Goal: Task Accomplishment & Management: Complete application form

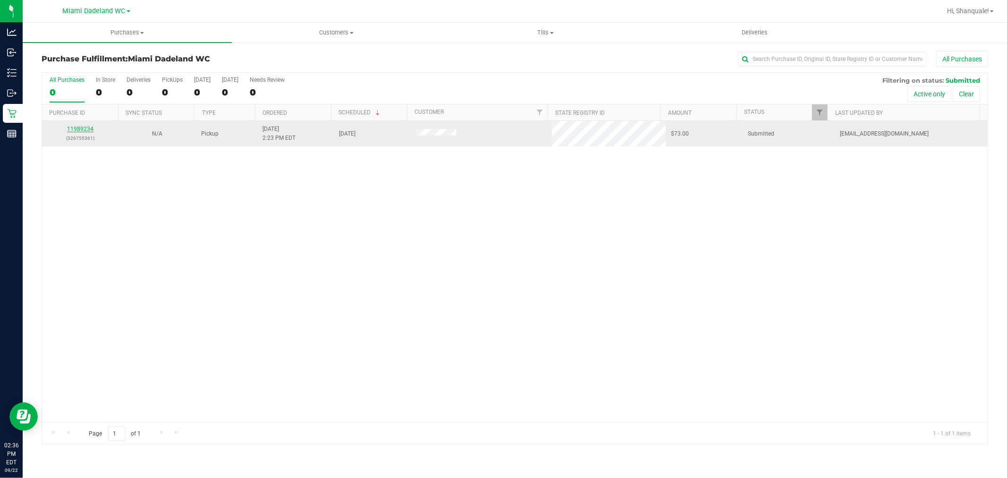
click at [82, 126] on link "11989234" at bounding box center [80, 129] width 26 height 7
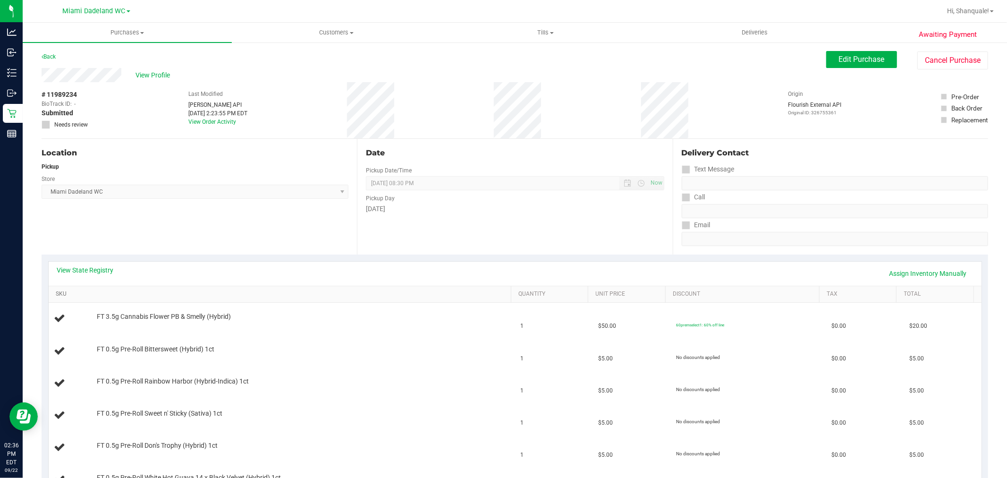
click at [60, 294] on link "SKU" at bounding box center [282, 294] width 452 height 8
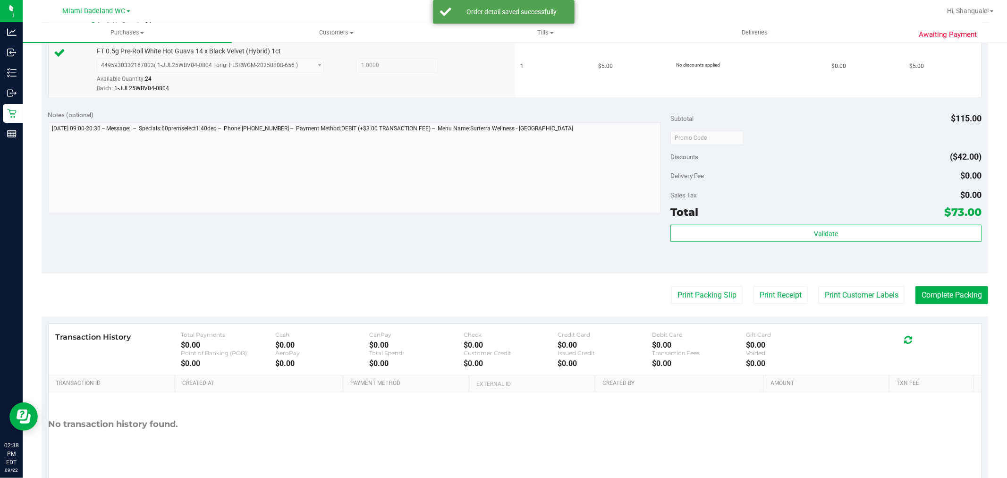
scroll to position [733, 0]
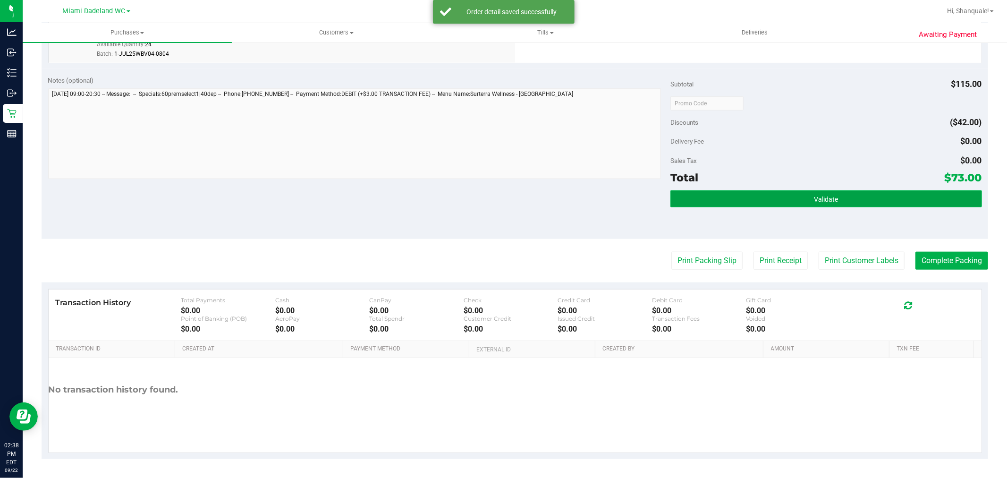
click at [847, 192] on button "Validate" at bounding box center [826, 198] width 311 height 17
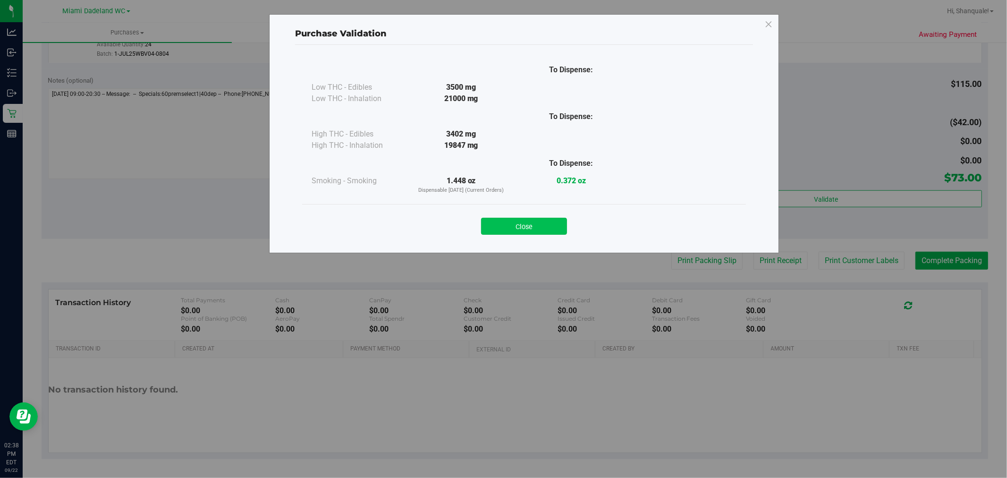
click at [548, 222] on button "Close" at bounding box center [524, 226] width 86 height 17
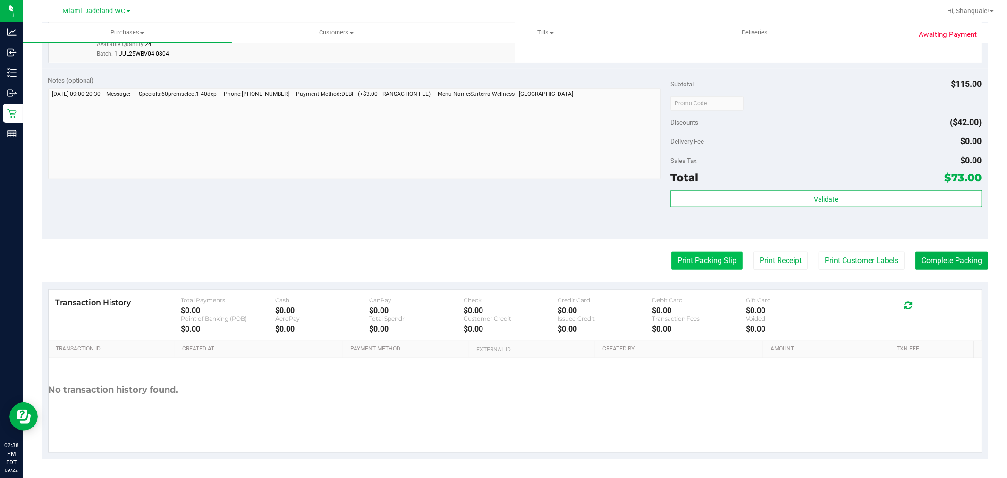
click at [705, 258] on button "Print Packing Slip" at bounding box center [707, 261] width 71 height 18
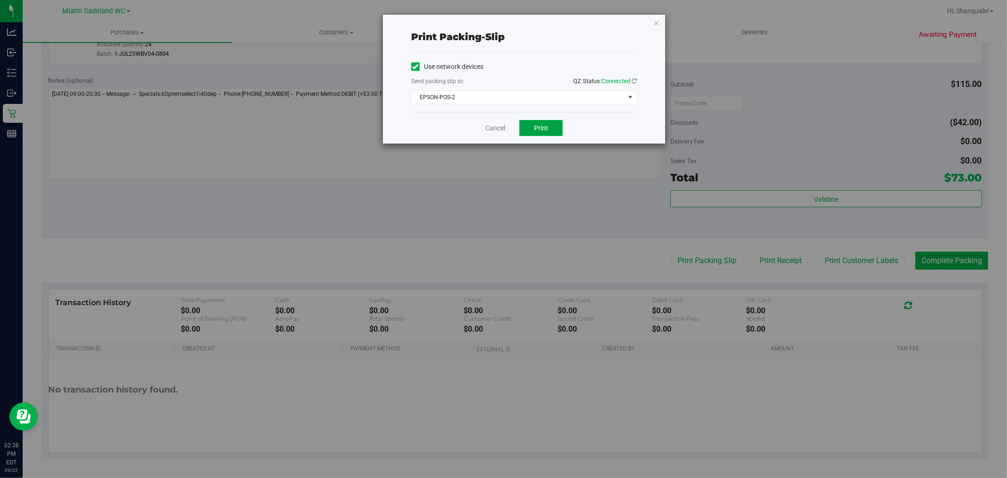
click at [540, 132] on button "Print" at bounding box center [541, 128] width 43 height 16
click at [486, 129] on link "Cancel" at bounding box center [496, 128] width 20 height 10
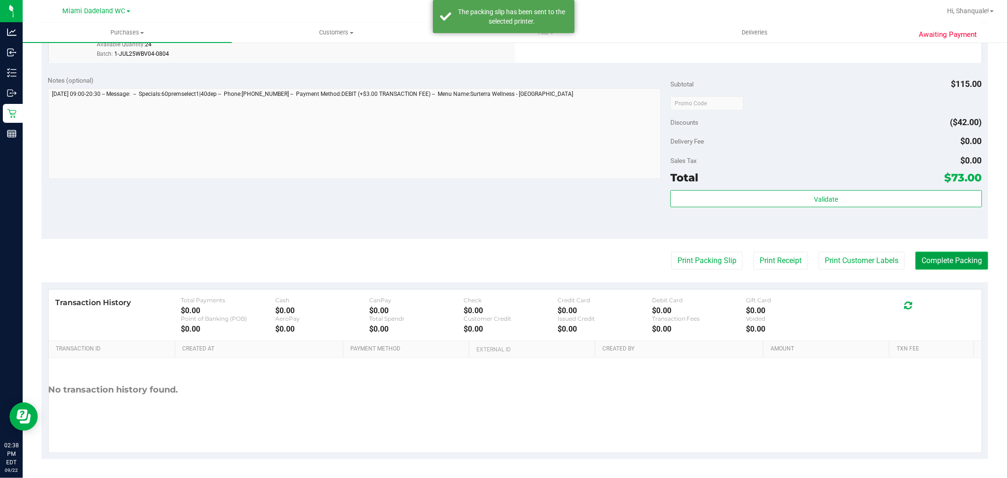
click at [940, 266] on button "Complete Packing" at bounding box center [952, 261] width 73 height 18
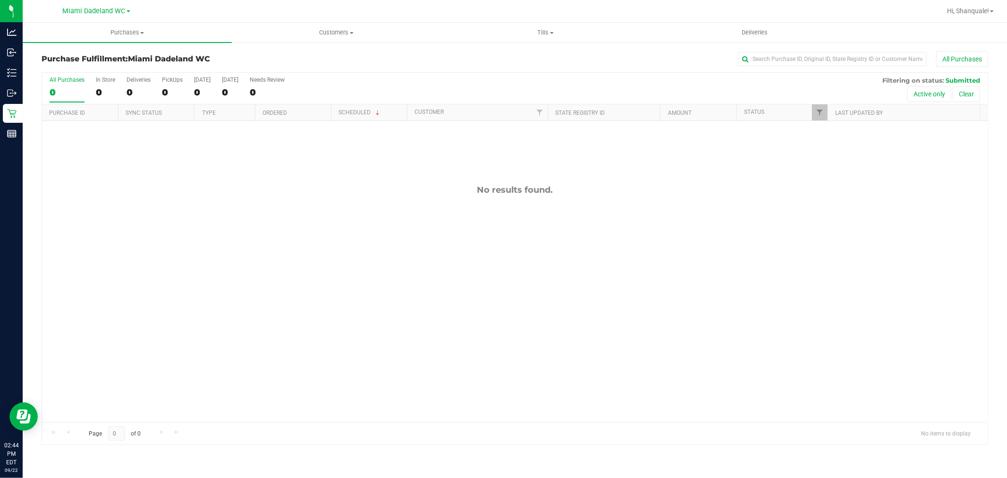
click at [518, 331] on div "No results found." at bounding box center [515, 303] width 946 height 365
click at [711, 241] on div "No results found." at bounding box center [515, 303] width 946 height 365
click at [704, 259] on div "No results found." at bounding box center [515, 303] width 946 height 365
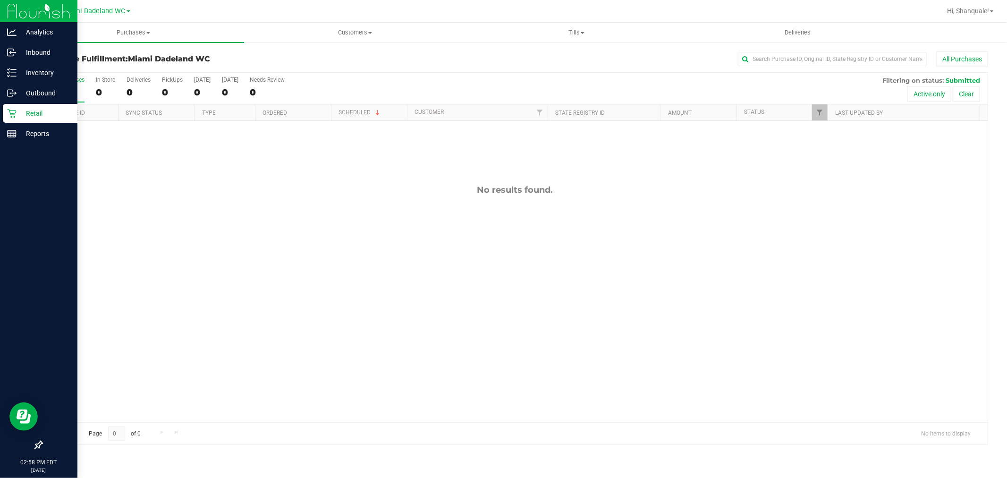
click at [6, 115] on div "Retail" at bounding box center [40, 113] width 75 height 19
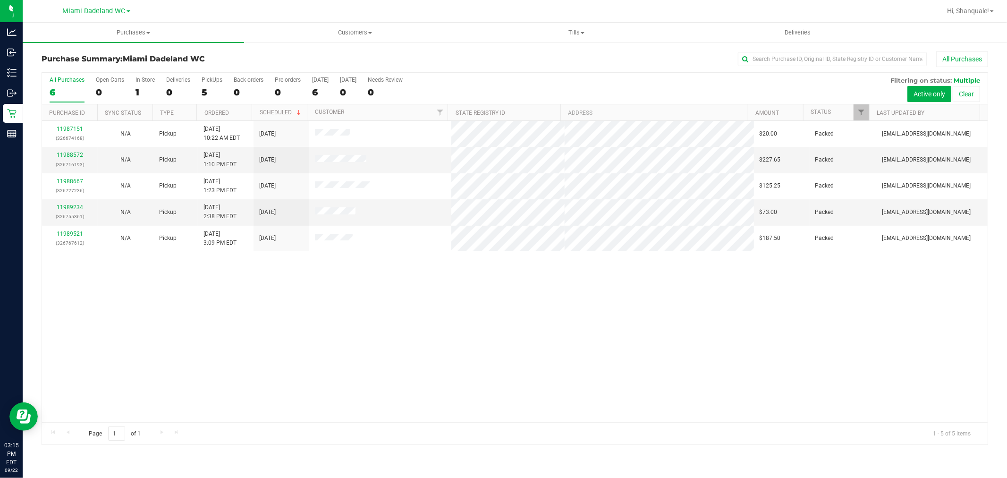
click at [468, 298] on div "11987151 (326674168) N/A Pickup 9/22/2025 10:22 AM EDT 9/22/2025 $20.00 Packed …" at bounding box center [515, 271] width 946 height 301
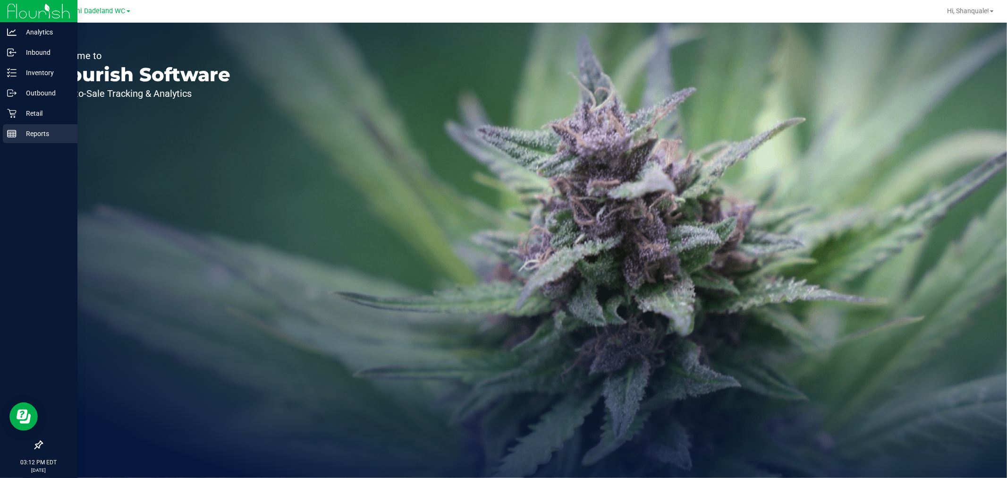
click at [40, 132] on p "Reports" at bounding box center [45, 133] width 57 height 11
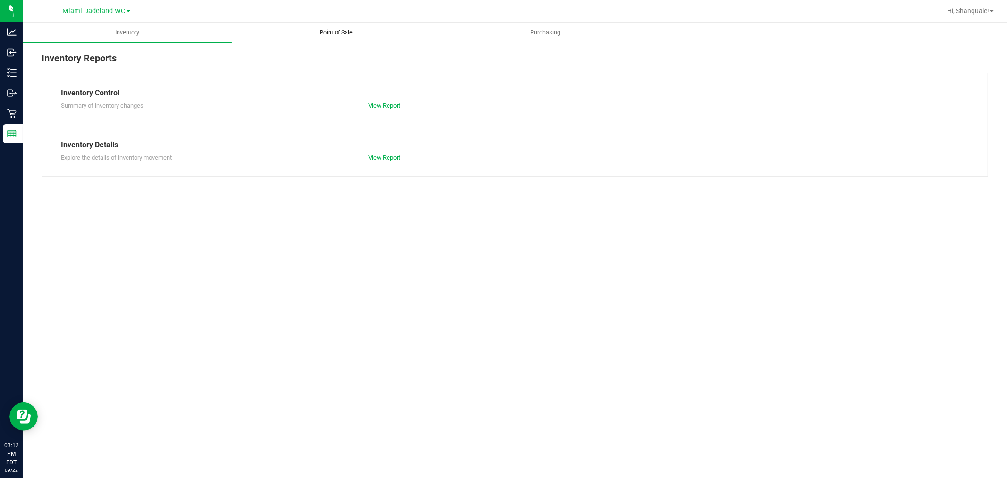
click at [351, 35] on span "Point of Sale" at bounding box center [336, 32] width 59 height 9
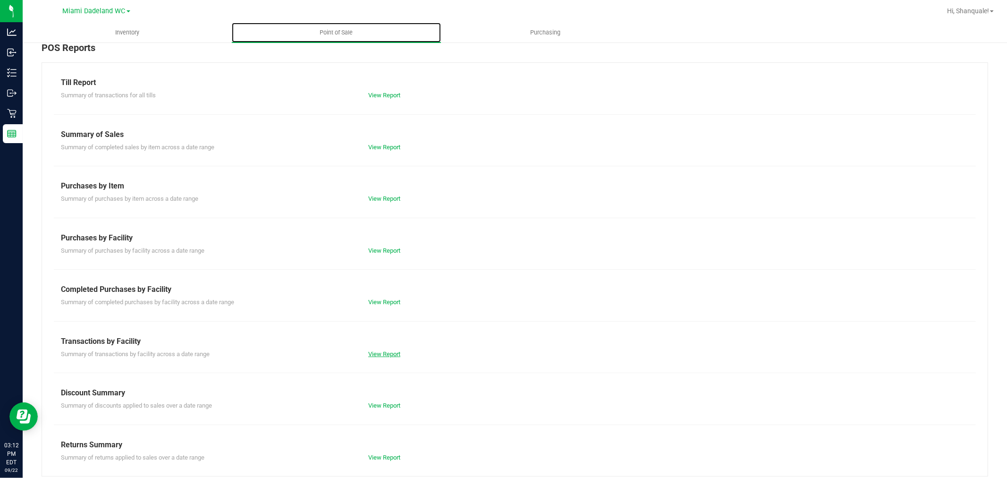
scroll to position [19, 0]
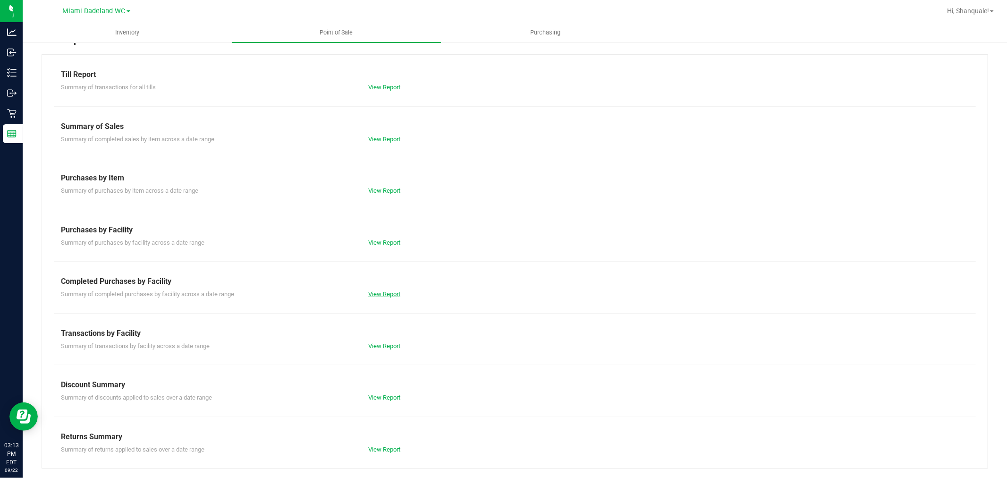
click at [393, 291] on link "View Report" at bounding box center [384, 293] width 32 height 7
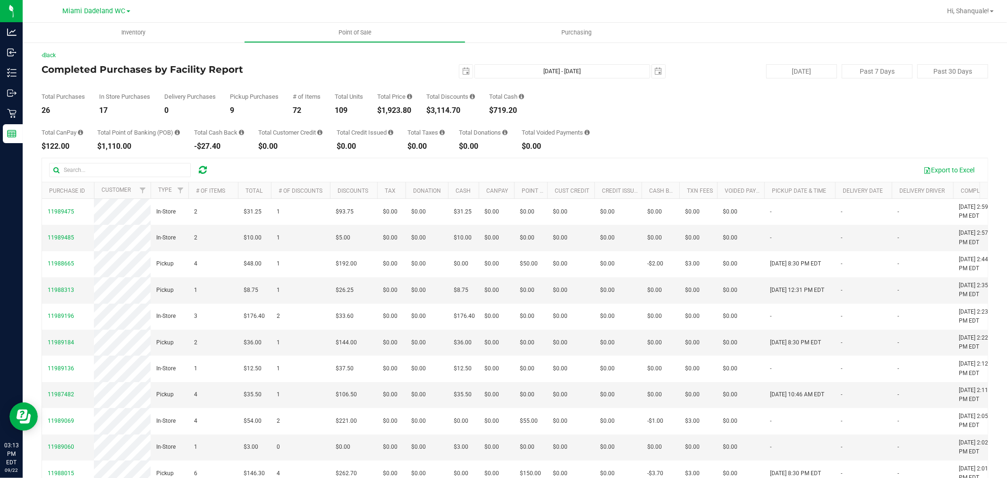
click at [577, 90] on div "Total Purchases 26 In Store Purchases 17 Delivery Purchases 0 Pickup Purchases …" at bounding box center [515, 96] width 947 height 36
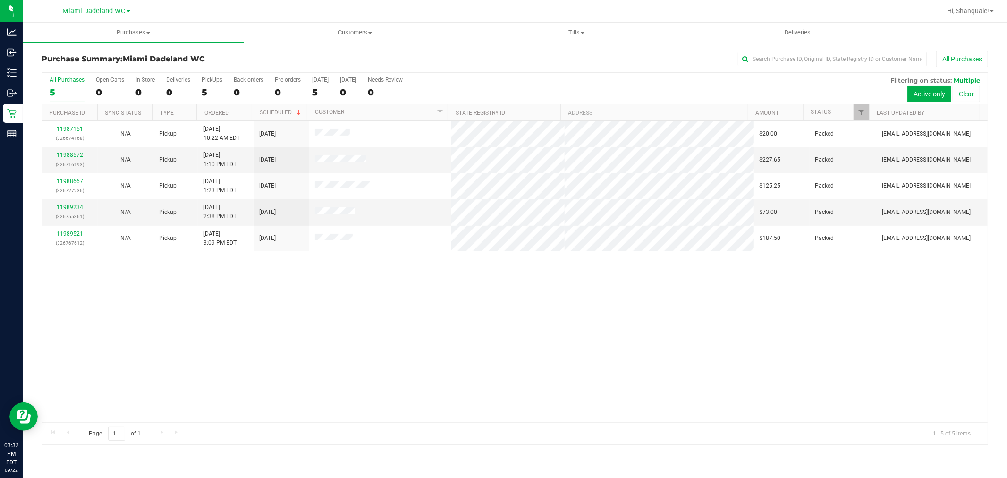
click at [193, 299] on div "11987151 (326674168) N/A Pickup 9/22/2025 10:22 AM EDT 9/22/2025 $20.00 Packed …" at bounding box center [515, 271] width 946 height 301
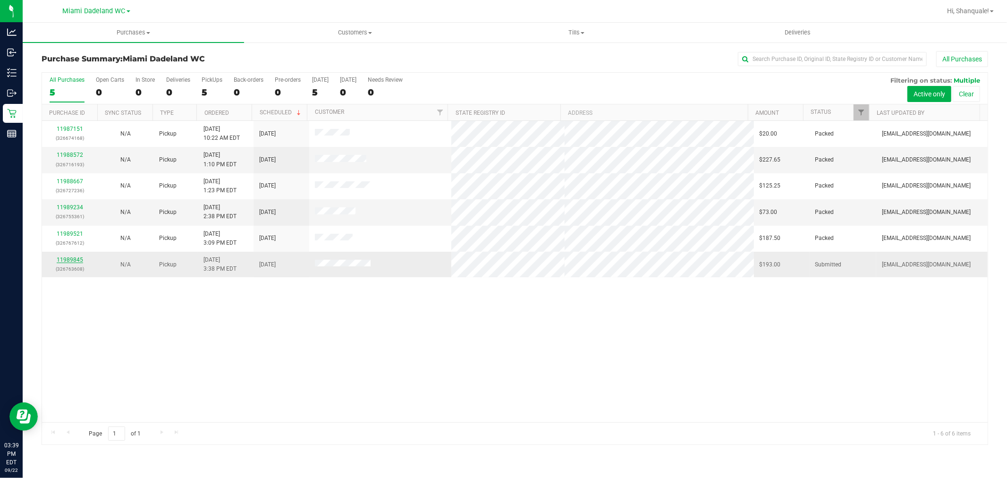
click at [70, 260] on link "11989845" at bounding box center [70, 259] width 26 height 7
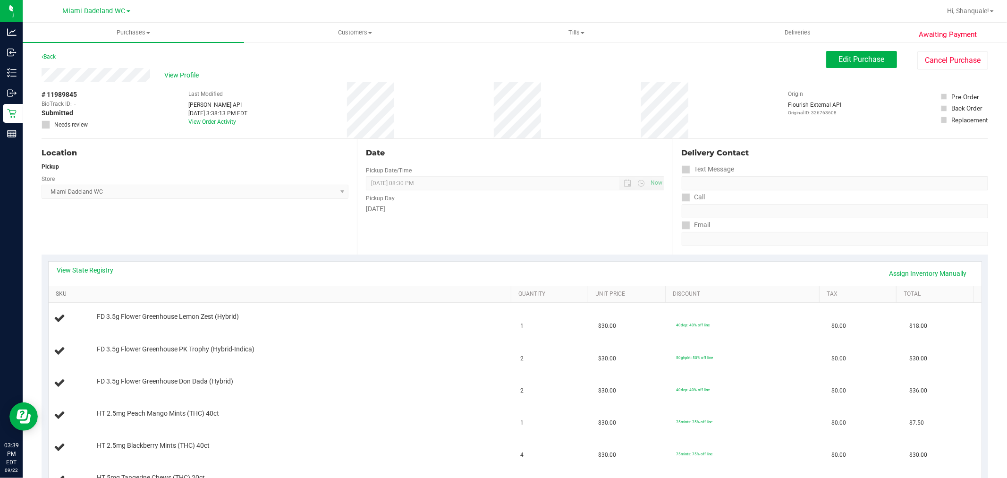
click at [226, 293] on link "SKU" at bounding box center [282, 294] width 452 height 8
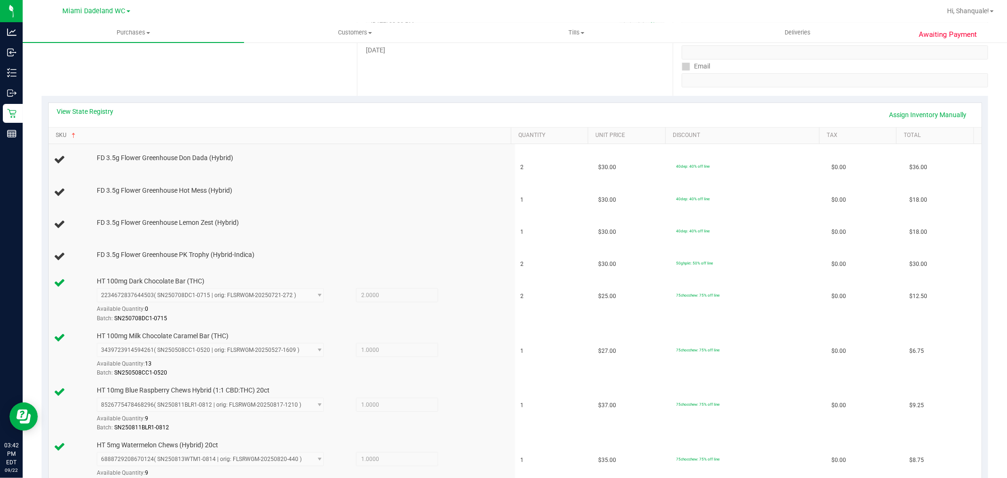
scroll to position [154, 0]
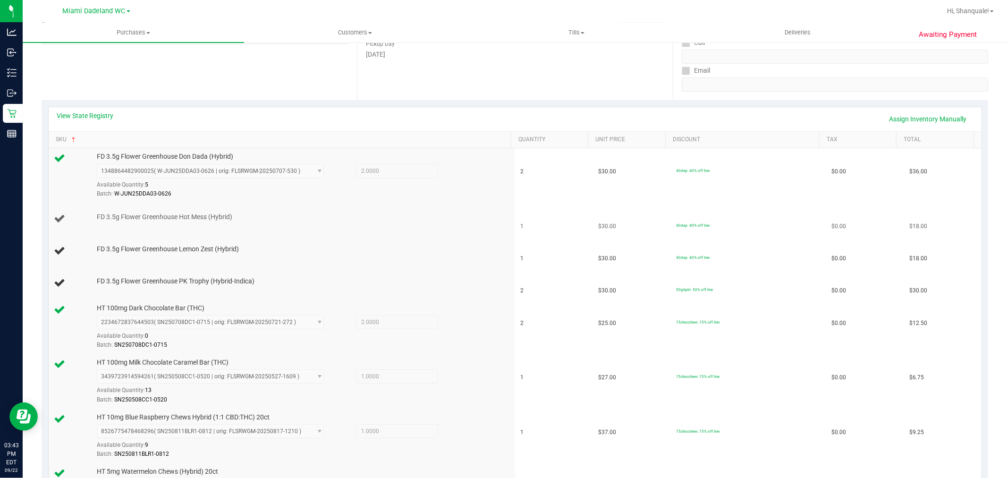
click at [331, 221] on div "FD 3.5g Flower Greenhouse Hot Mess (Hybrid)" at bounding box center [299, 217] width 415 height 9
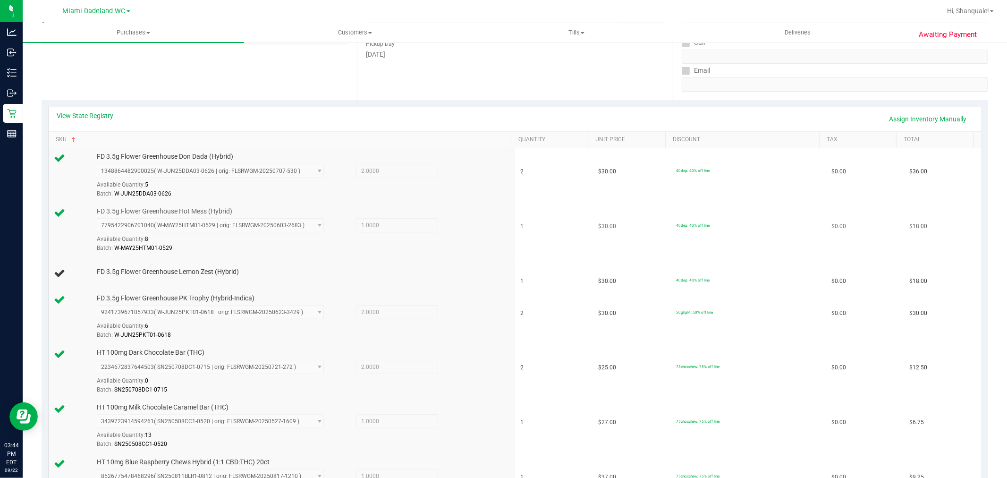
click at [485, 240] on div "7795422906701040 ( W-MAY25HTM01-0529 | orig: FLSRWGM-20250603-2683 ) 7795422906…" at bounding box center [302, 235] width 410 height 34
click at [469, 248] on div "Batch: W-MAY25HTM01-0529" at bounding box center [302, 248] width 410 height 9
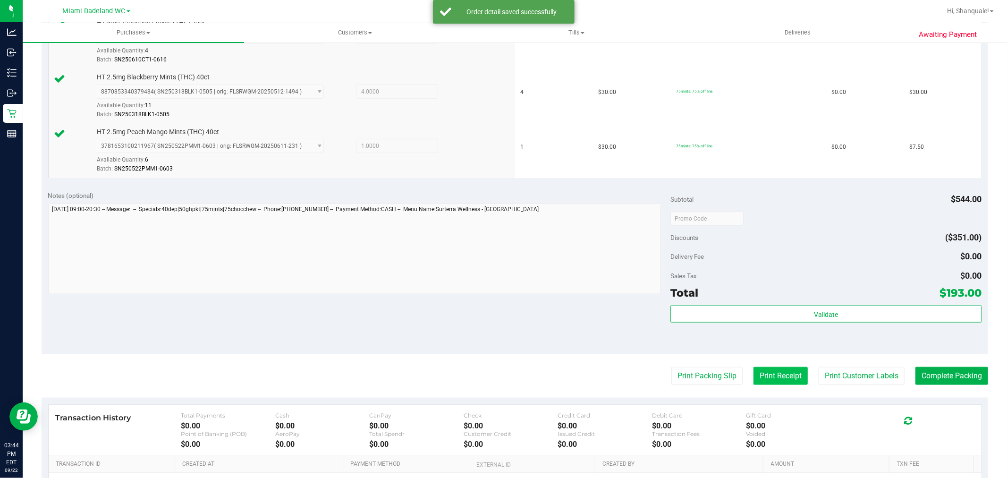
scroll to position [784, 0]
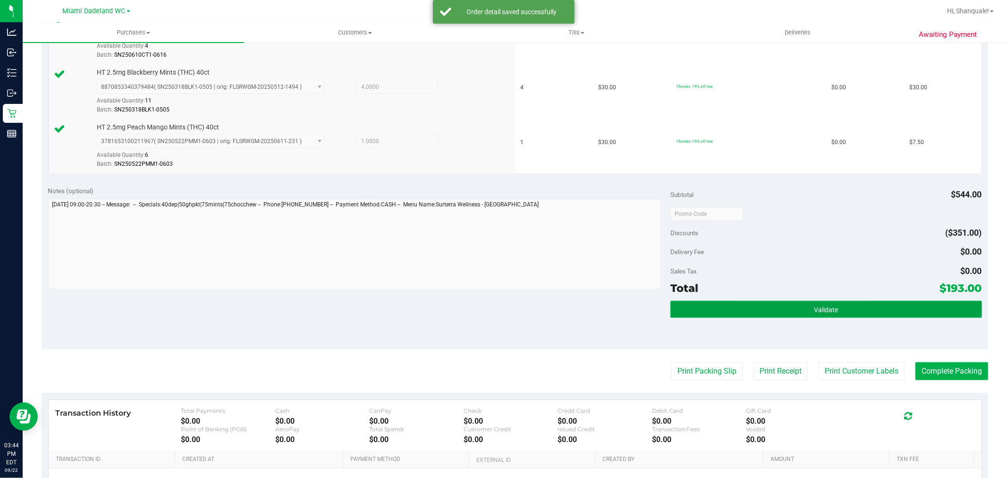
click at [804, 304] on button "Validate" at bounding box center [826, 309] width 311 height 17
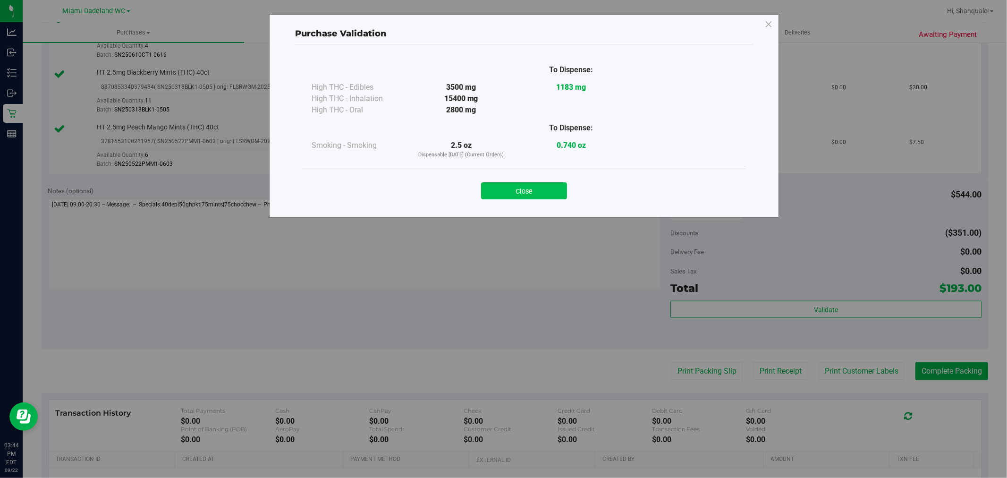
click at [553, 184] on button "Close" at bounding box center [524, 190] width 86 height 17
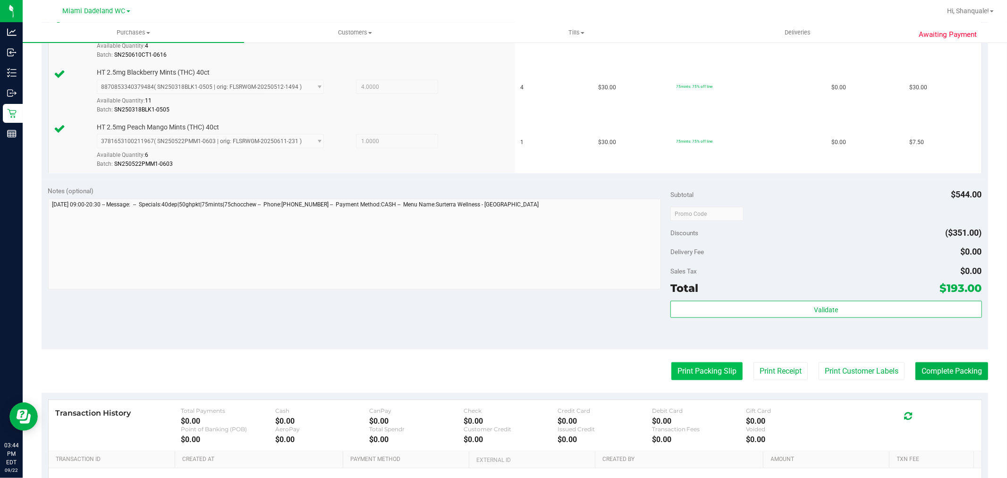
click at [707, 374] on button "Print Packing Slip" at bounding box center [707, 371] width 71 height 18
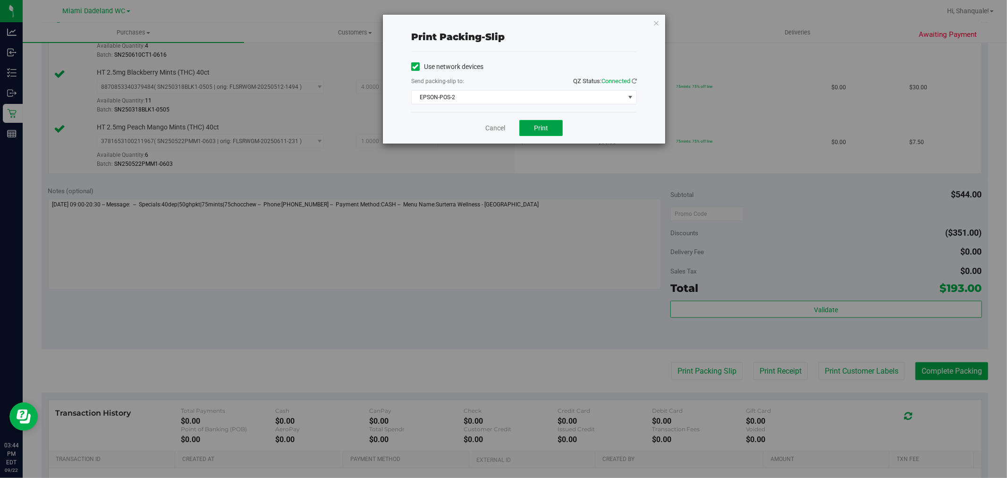
click at [529, 129] on button "Print" at bounding box center [541, 128] width 43 height 16
click at [496, 130] on link "Cancel" at bounding box center [496, 128] width 20 height 10
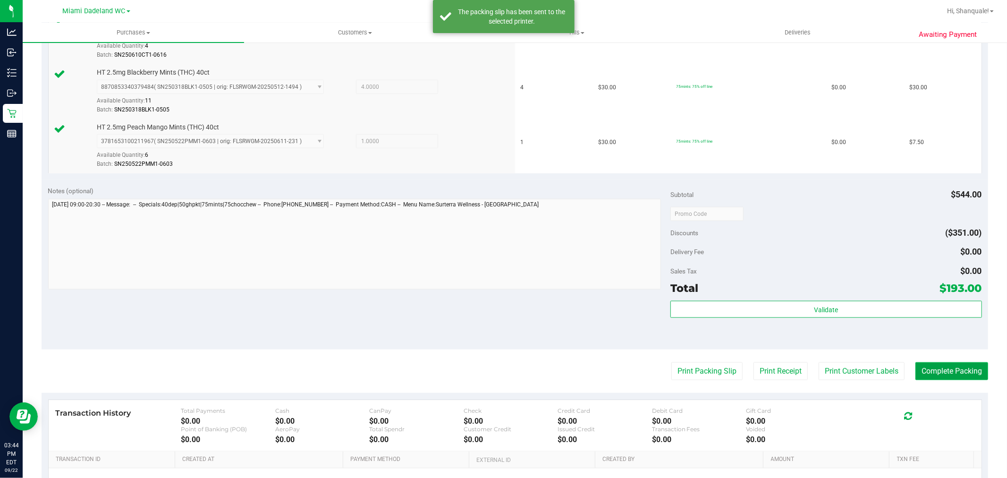
click at [929, 371] on button "Complete Packing" at bounding box center [952, 371] width 73 height 18
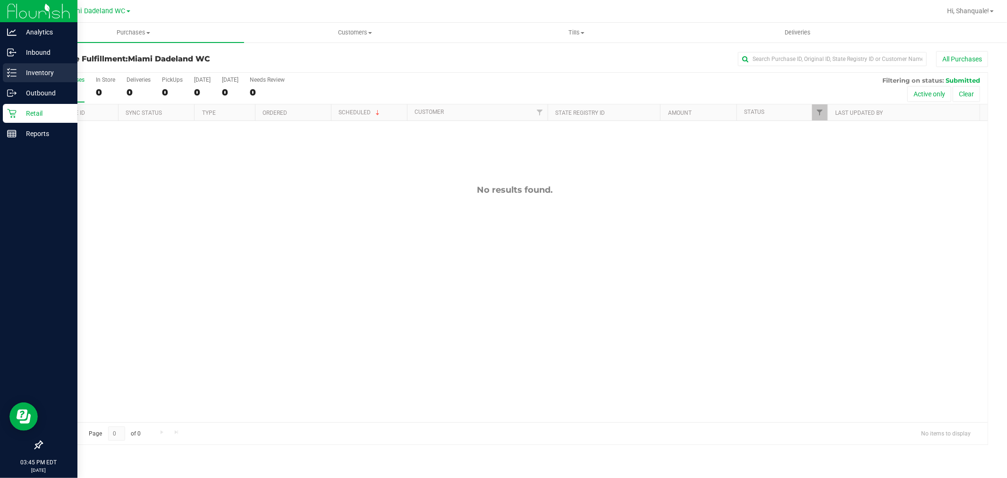
click at [8, 72] on icon at bounding box center [11, 72] width 9 height 9
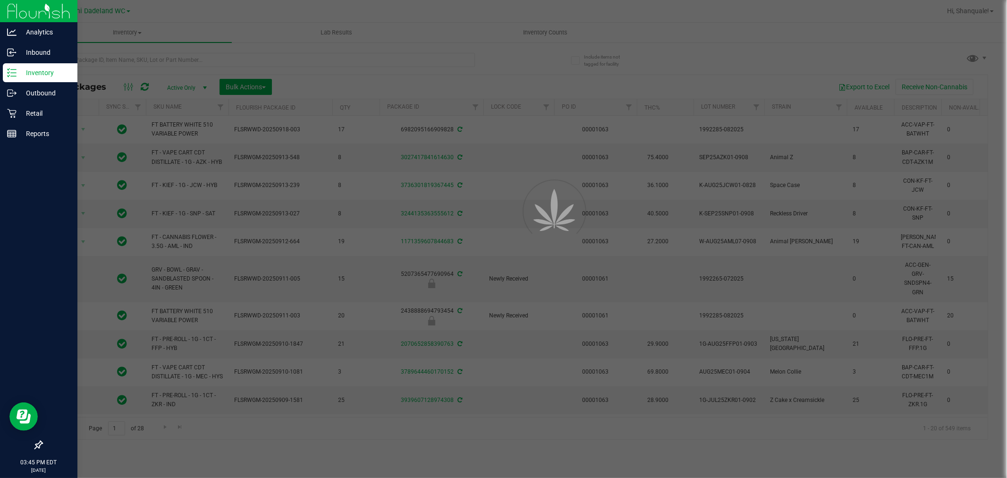
click at [210, 62] on div at bounding box center [503, 239] width 1007 height 478
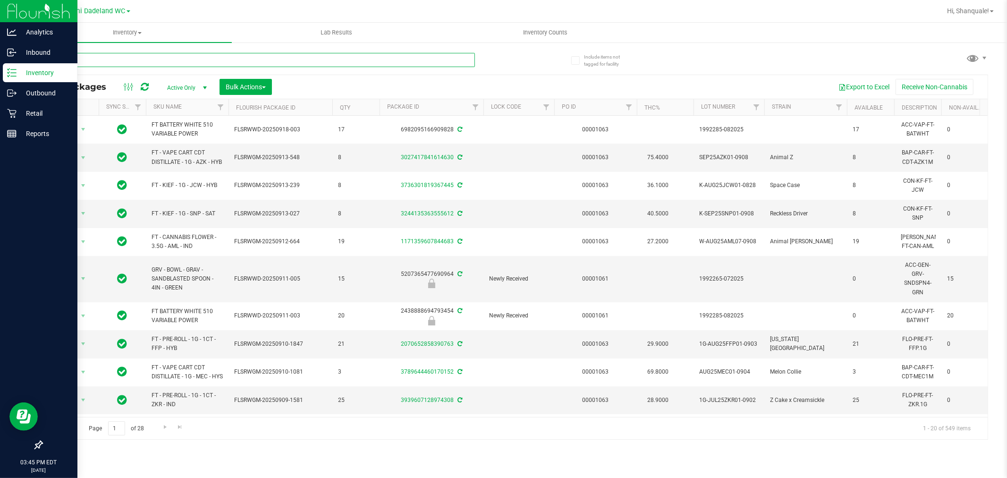
click at [207, 56] on input "text" at bounding box center [259, 60] width 434 height 14
type input "bdl"
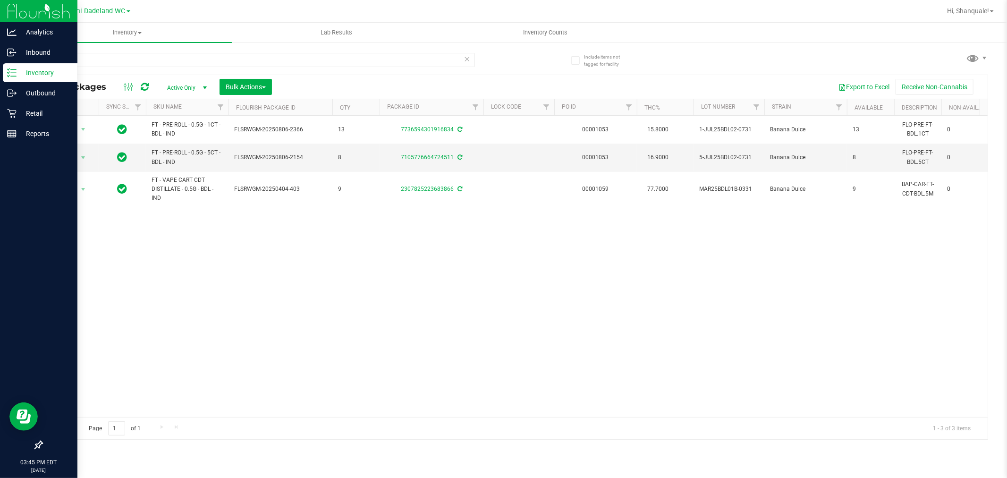
click at [235, 208] on div "Action Action Adjust qty Create package Edit attributes Global inventory Locate…" at bounding box center [515, 266] width 946 height 301
click at [231, 216] on div "Action Action Adjust qty Create package Edit attributes Global inventory Locate…" at bounding box center [515, 266] width 946 height 301
click at [979, 10] on span "Hi, Shanquale!" at bounding box center [968, 11] width 42 height 8
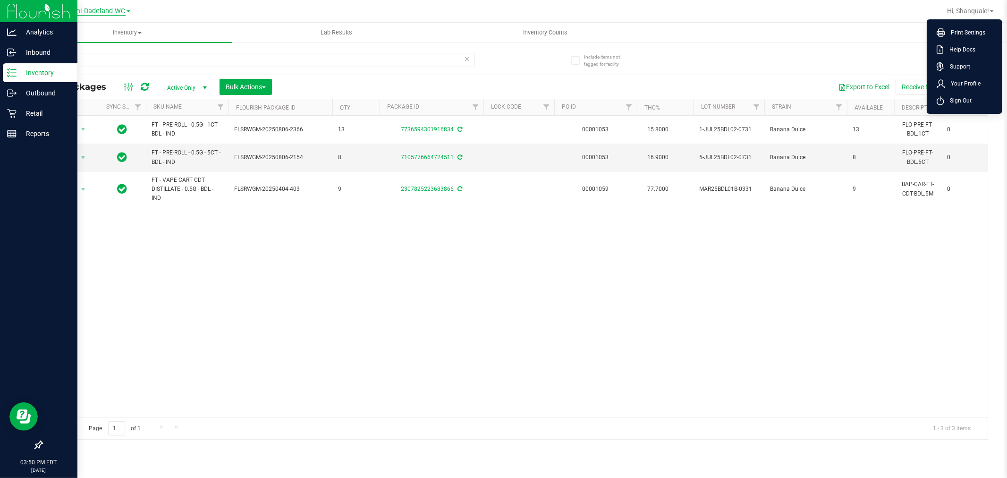
click at [116, 10] on span "Miami Dadeland WC" at bounding box center [94, 11] width 63 height 9
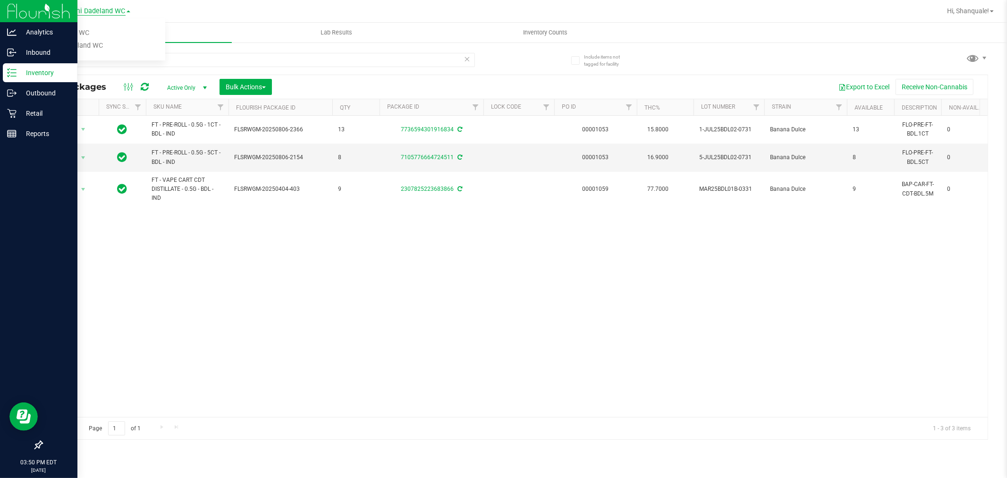
click at [116, 10] on span "Miami Dadeland WC" at bounding box center [94, 11] width 63 height 9
click at [967, 15] on link "Hi, Shanquale!" at bounding box center [971, 11] width 54 height 10
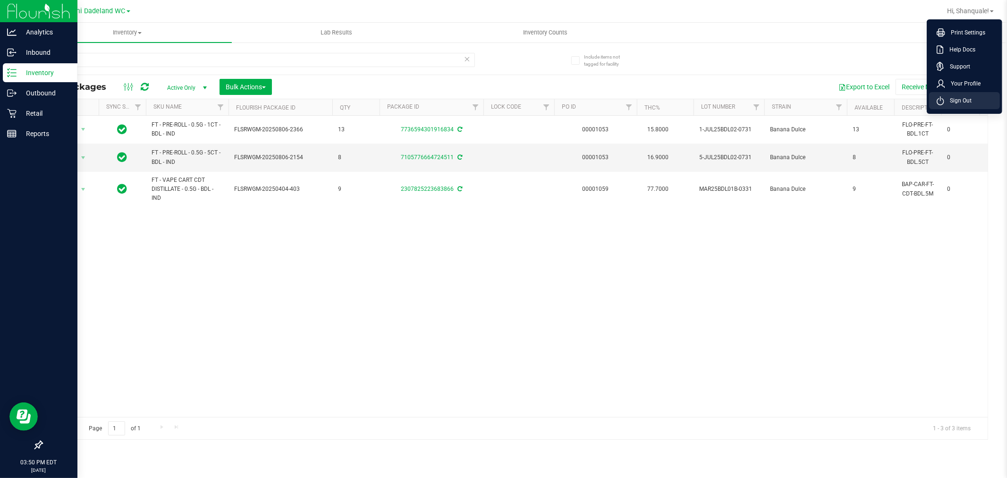
click at [964, 103] on span "Sign Out" at bounding box center [958, 100] width 27 height 9
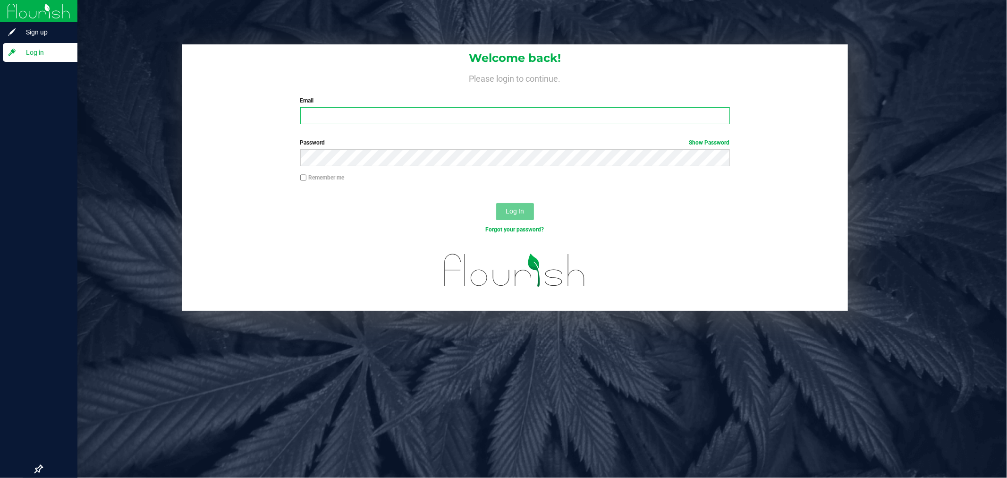
click at [491, 108] on input "Email" at bounding box center [515, 115] width 430 height 17
type input "[EMAIL_ADDRESS][DOMAIN_NAME]"
click at [496, 203] on button "Log In" at bounding box center [515, 211] width 38 height 17
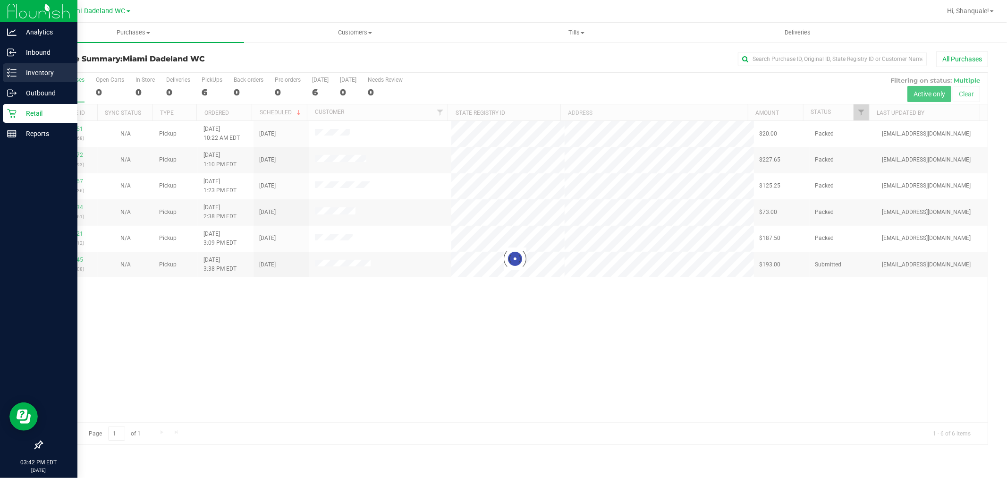
click at [17, 76] on p "Inventory" at bounding box center [45, 72] width 57 height 11
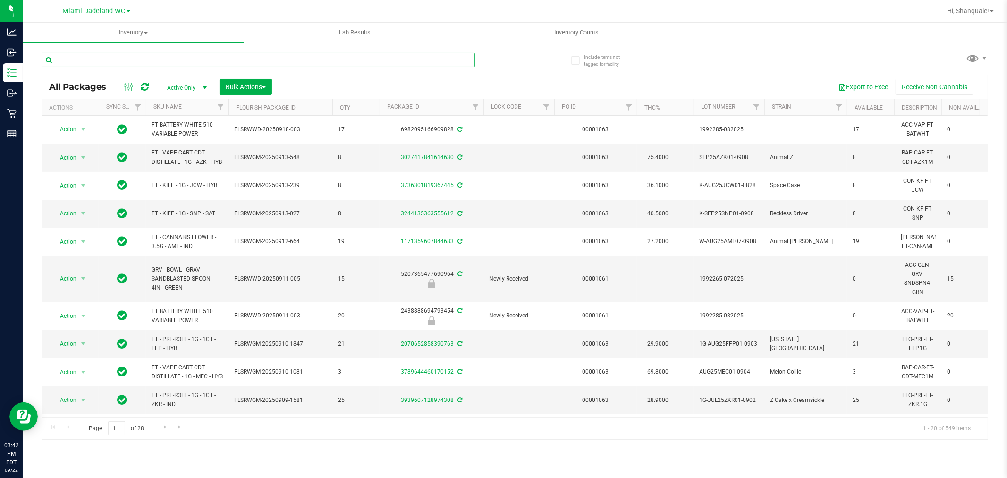
click at [327, 62] on input "text" at bounding box center [259, 60] width 434 height 14
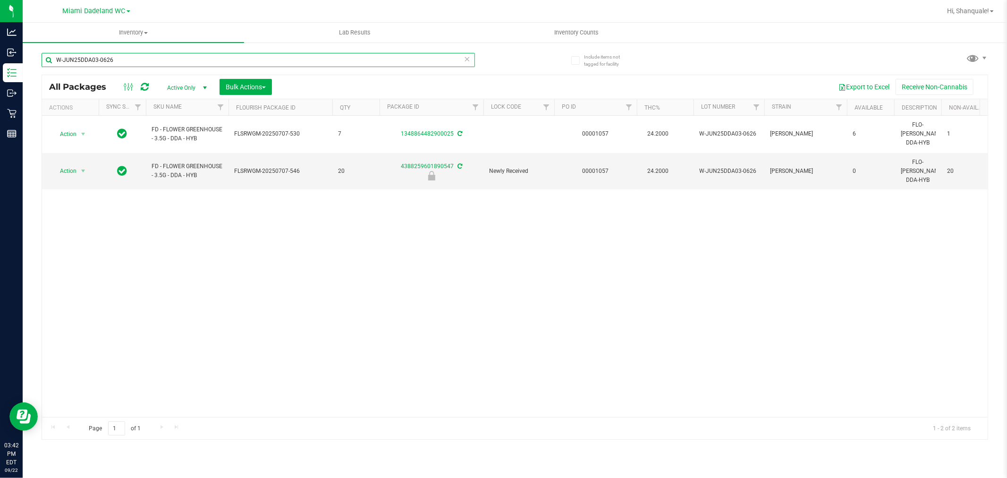
type input "W-JUN25DDA03-0626"
click at [550, 276] on div "Action Action Adjust qty Create package Edit attributes Global inventory Locate…" at bounding box center [515, 266] width 946 height 301
click at [490, 224] on div "Action Action Adjust qty Create package Edit attributes Global inventory Locate…" at bounding box center [515, 266] width 946 height 301
click at [323, 256] on div "Action Action Adjust qty Create package Edit attributes Global inventory Locate…" at bounding box center [515, 266] width 946 height 301
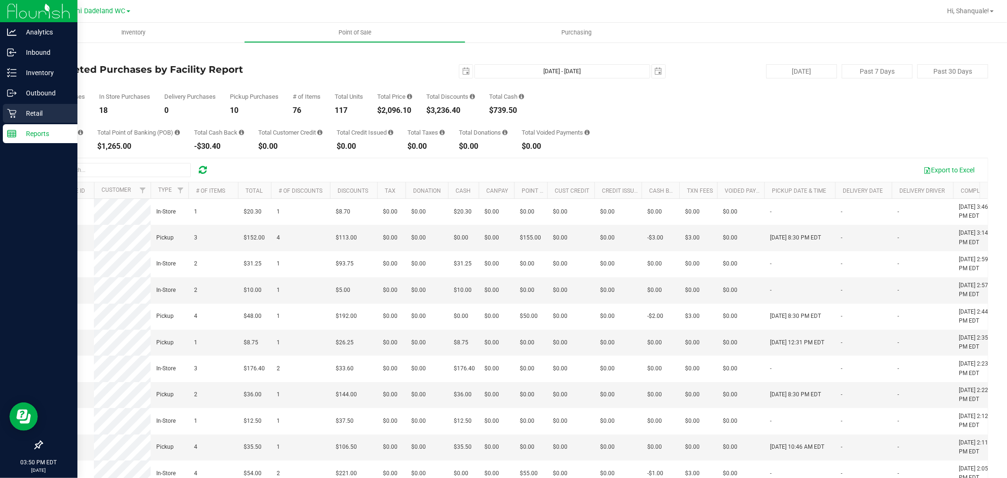
click at [11, 109] on icon at bounding box center [11, 113] width 9 height 9
